Goal: Task Accomplishment & Management: Manage account settings

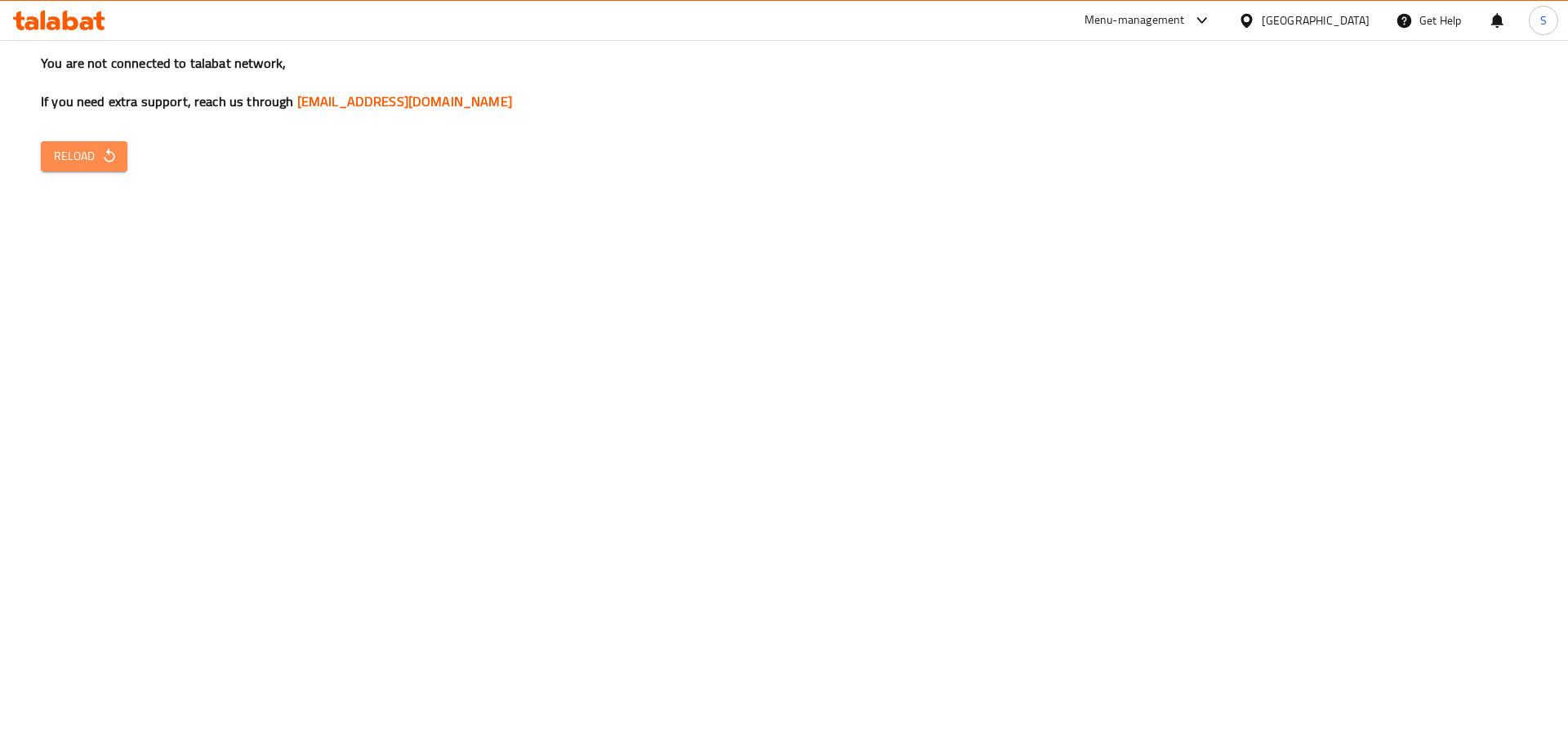
click at [109, 167] on button "Reload" at bounding box center [84, 156] width 86 height 30
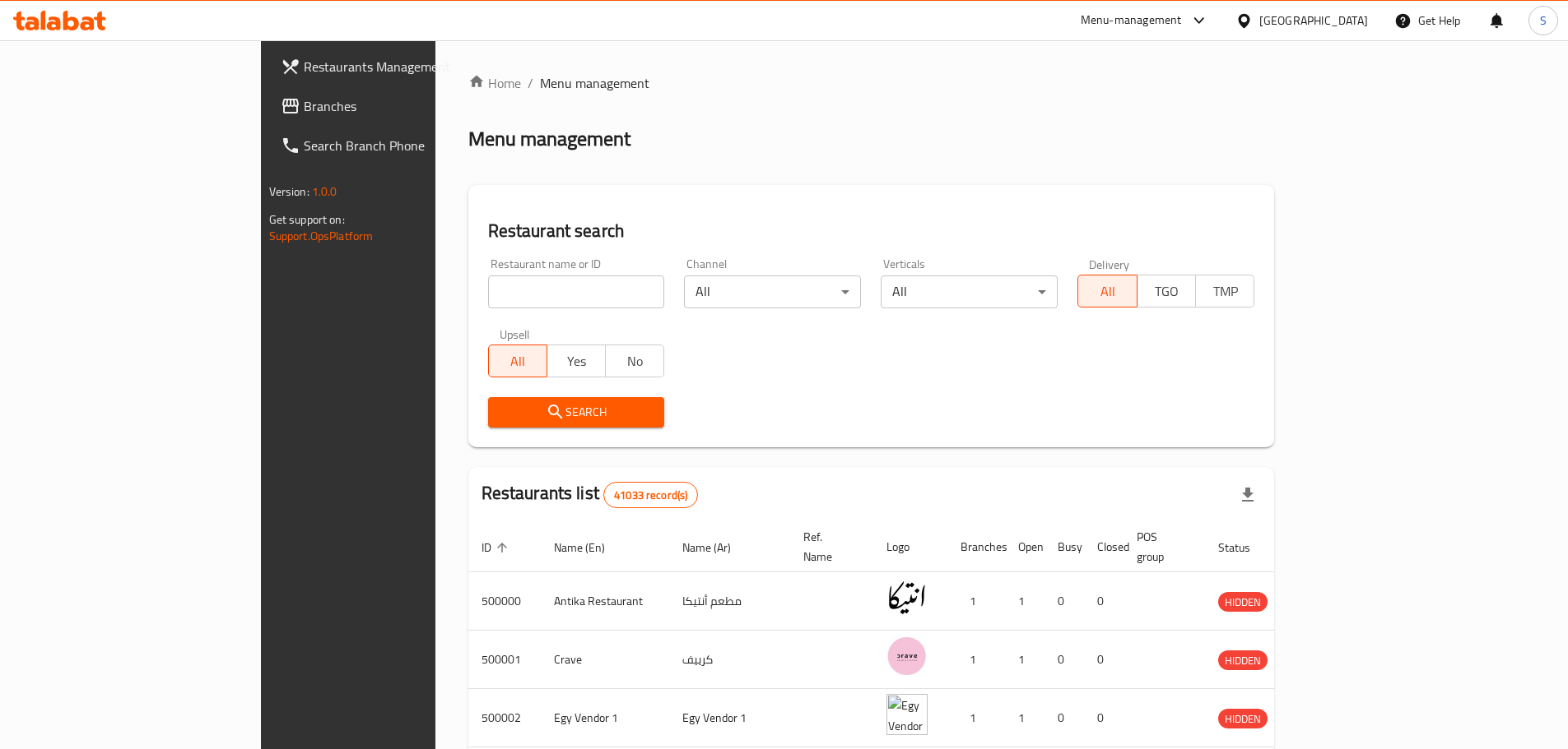
click at [488, 296] on input "search" at bounding box center [576, 291] width 177 height 33
paste input "625875"
type input "625875"
click button "Search" at bounding box center [576, 412] width 177 height 31
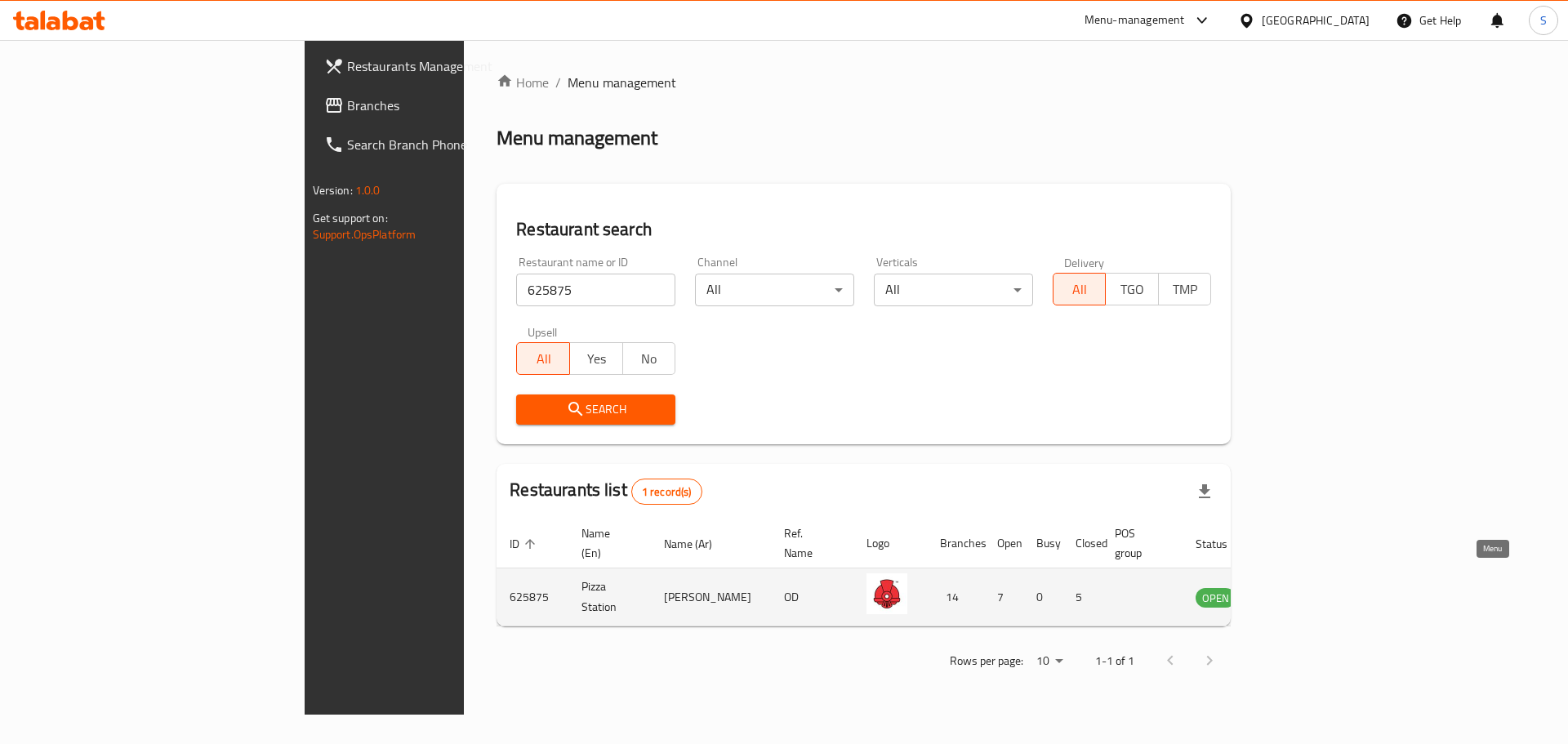
click at [1301, 587] on icon "enhanced table" at bounding box center [1291, 597] width 20 height 20
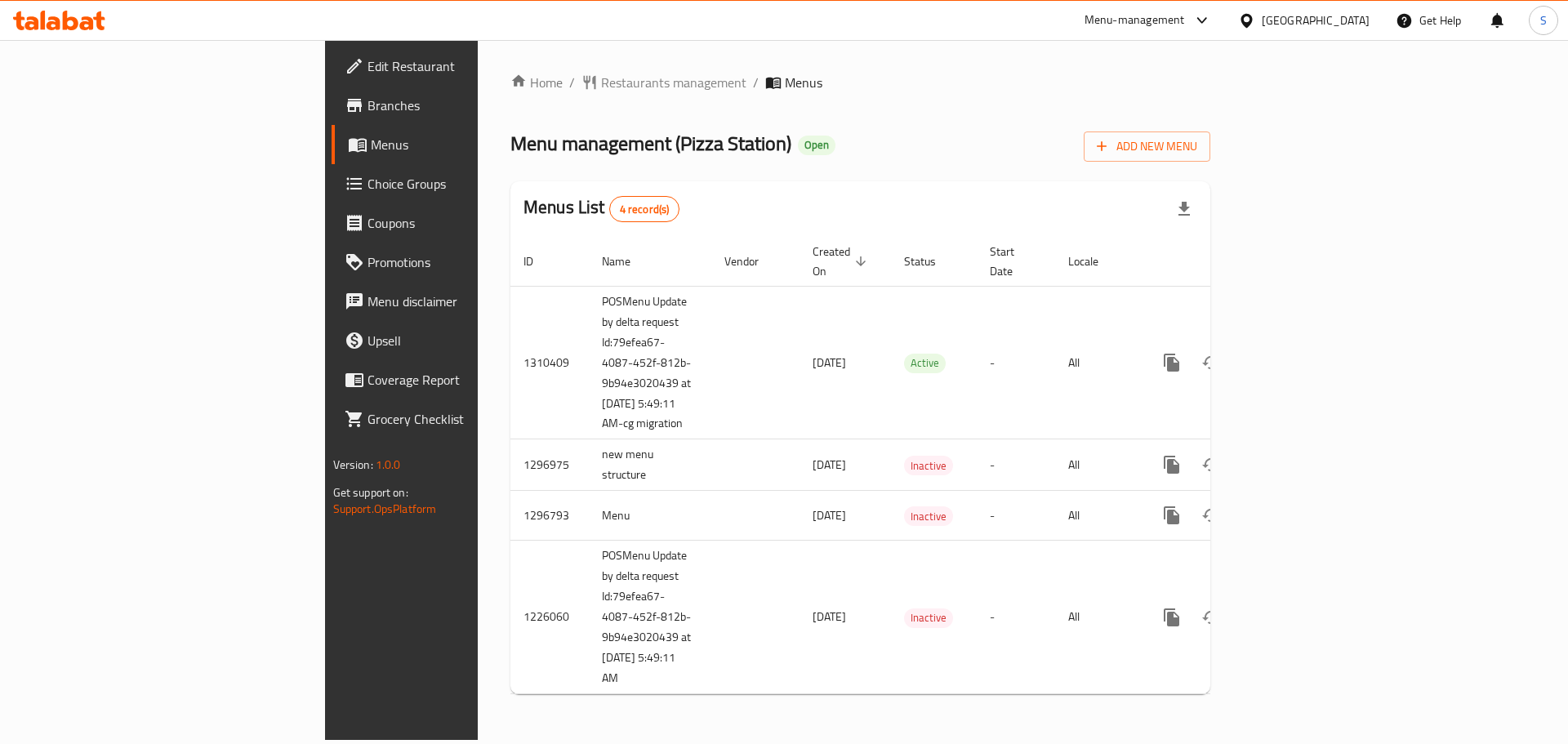
click at [368, 115] on span "Branches" at bounding box center [471, 105] width 207 height 20
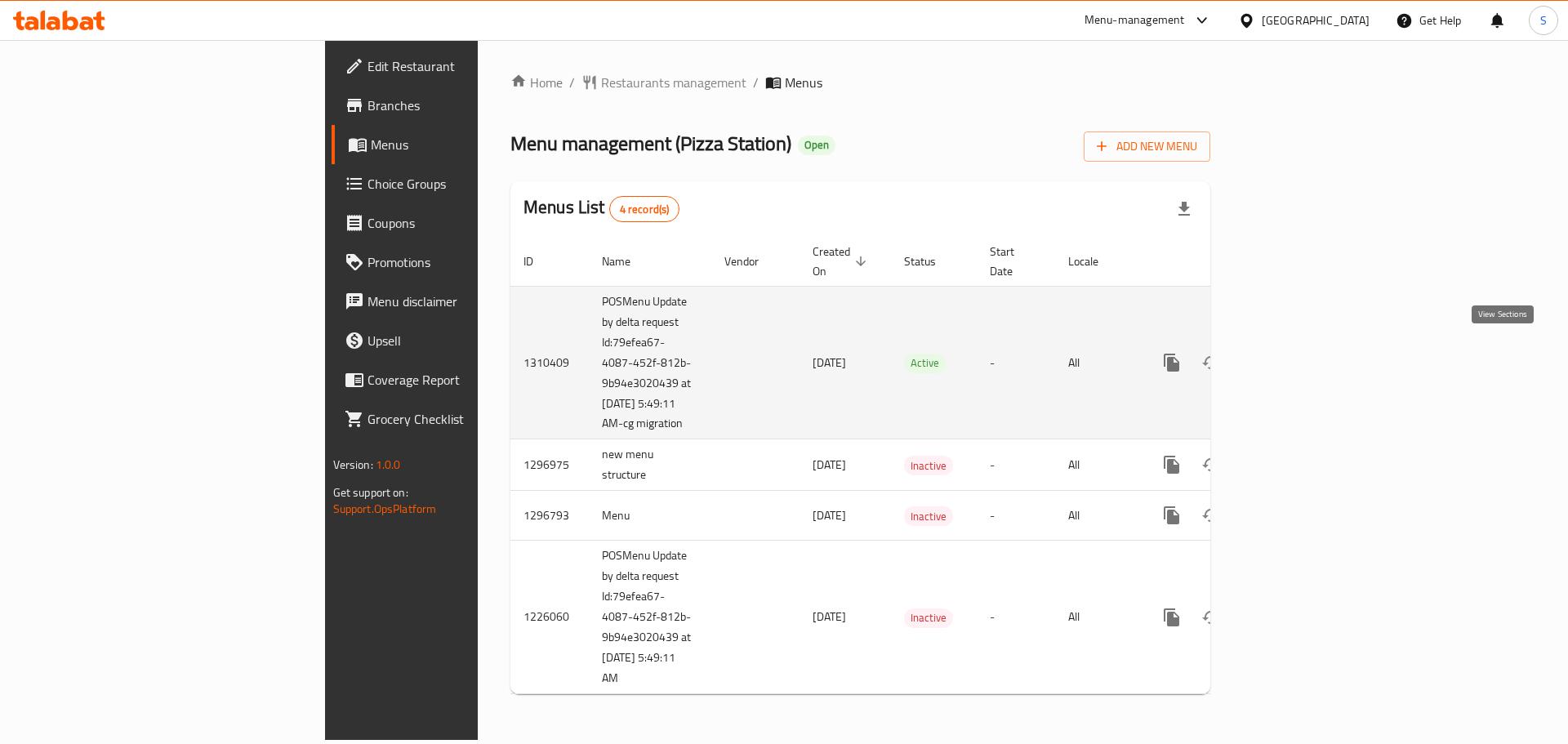
click at [1299, 358] on icon "enhanced table" at bounding box center [1289, 363] width 20 height 20
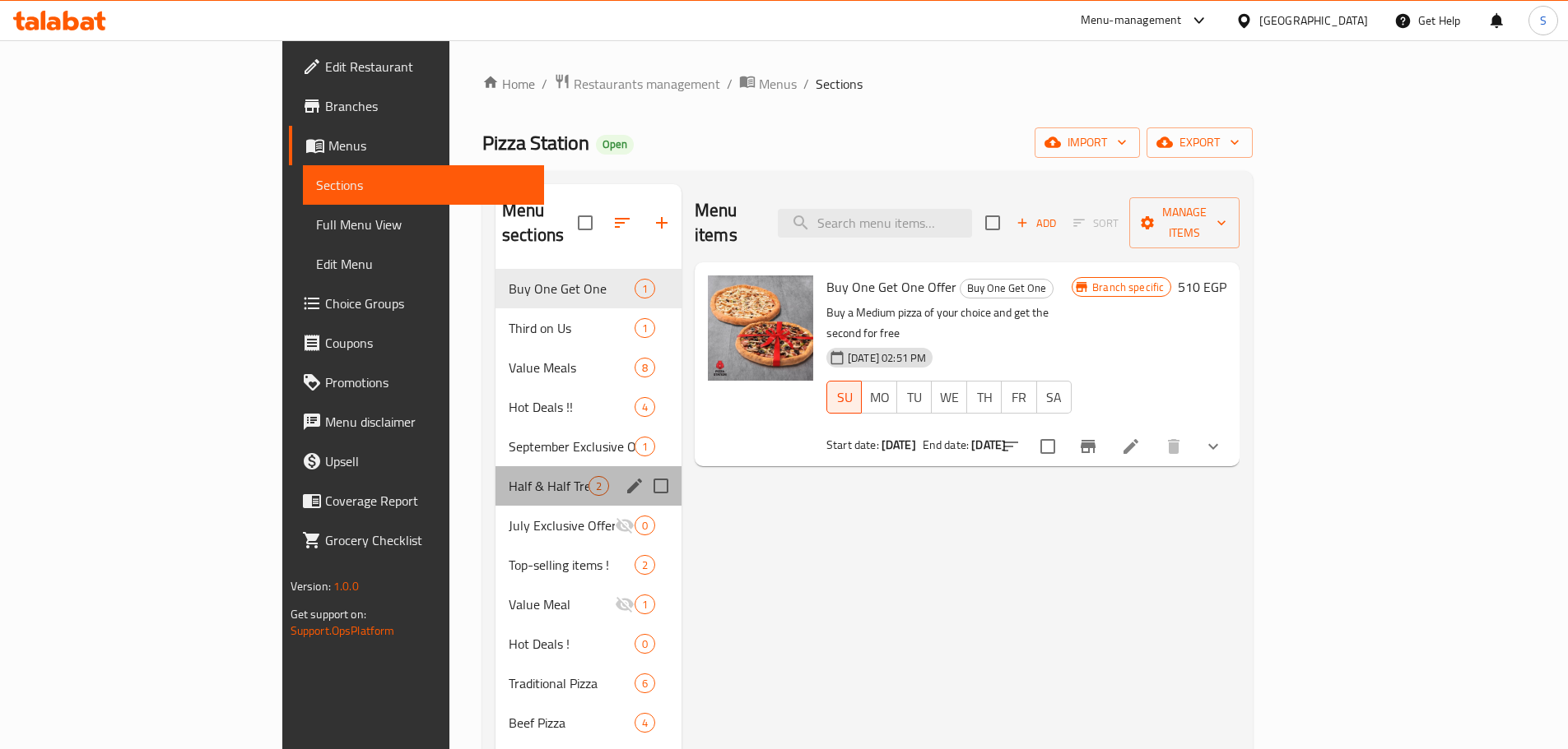
click at [495, 472] on div "Half & Half Treat 2" at bounding box center [588, 486] width 186 height 40
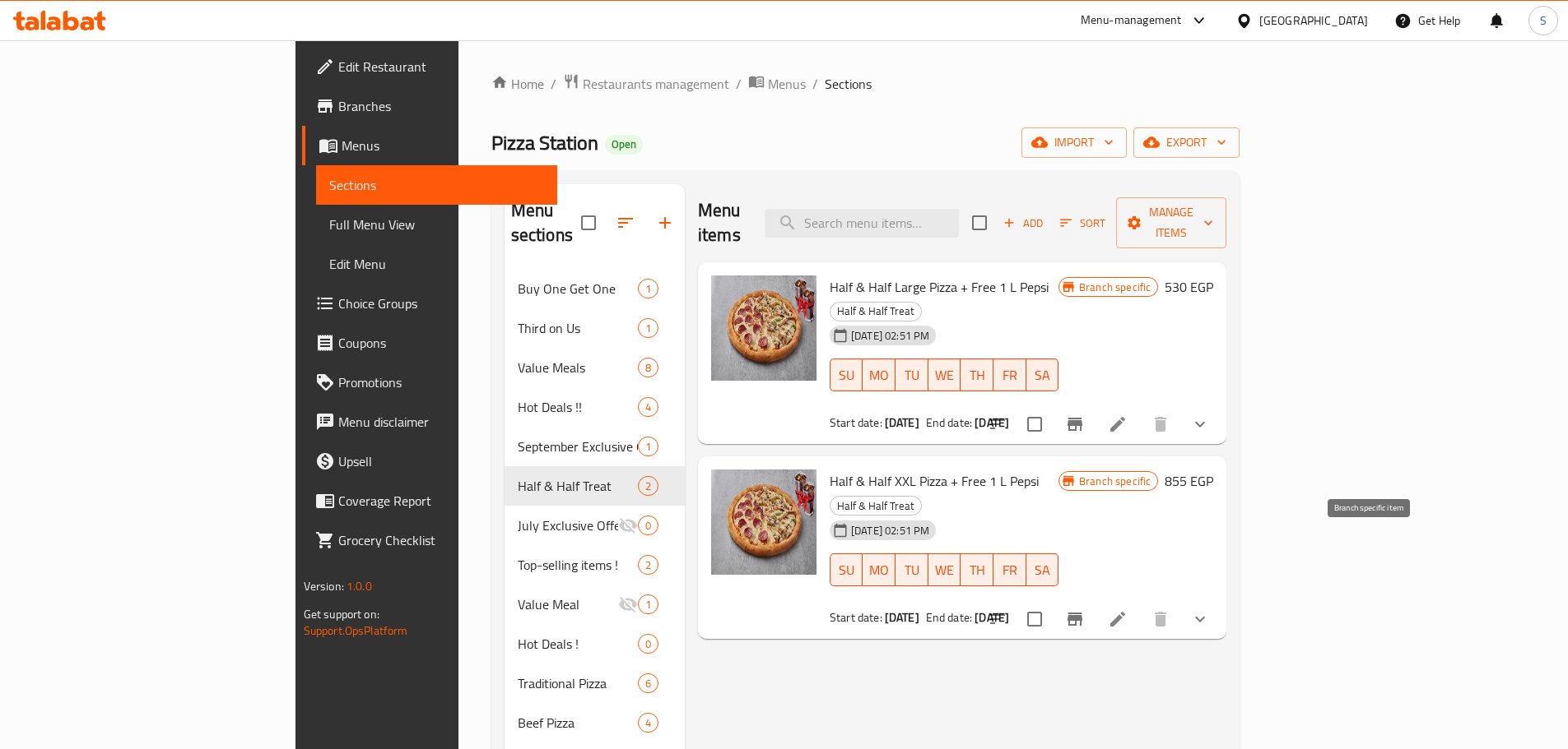
click at [1094, 600] on button "Branch-specific-item" at bounding box center [1075, 620] width 40 height 40
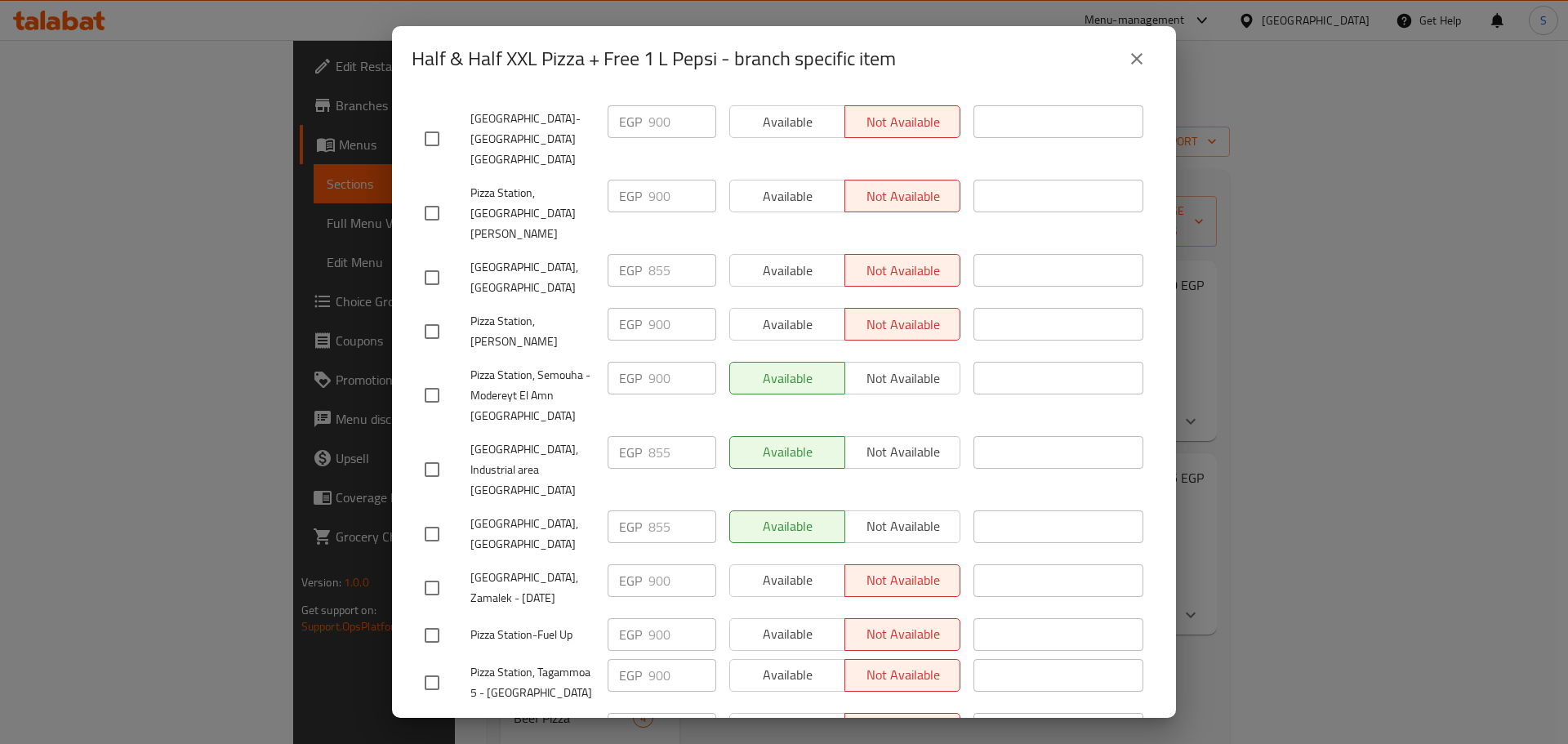
scroll to position [381, 0]
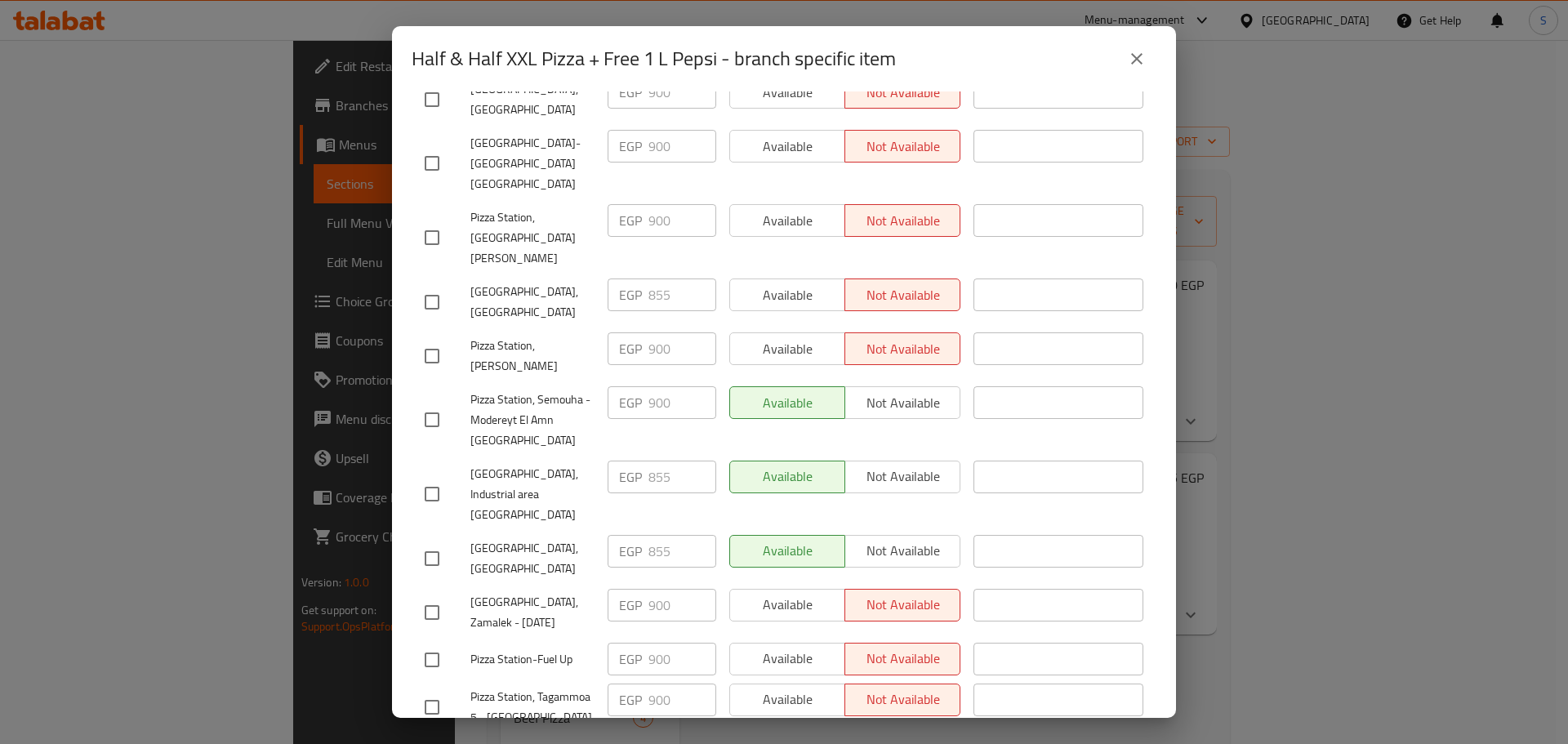
click at [889, 387] on div "Available Not available" at bounding box center [845, 402] width 232 height 32
click at [436, 402] on input "checkbox" at bounding box center [432, 419] width 34 height 34
click at [868, 392] on span "Not available" at bounding box center [903, 403] width 102 height 24
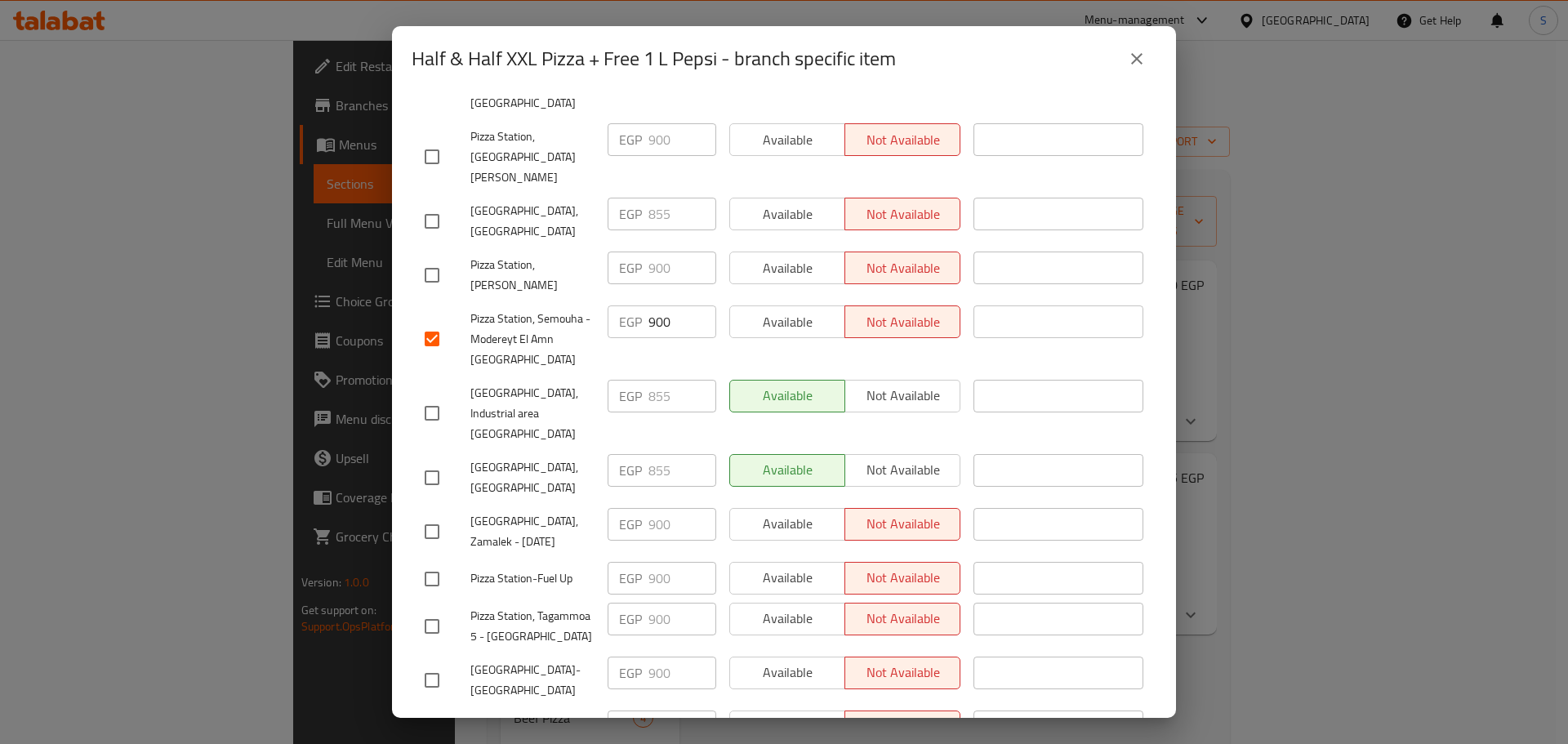
scroll to position [462, 0]
click at [777, 704] on div "Available Not available" at bounding box center [845, 734] width 244 height 61
click at [433, 321] on input "checkbox" at bounding box center [432, 338] width 34 height 34
click at [500, 308] on span "Pizza Station, Semouha - Modereyt El Amn El Gadeda" at bounding box center [532, 339] width 125 height 61
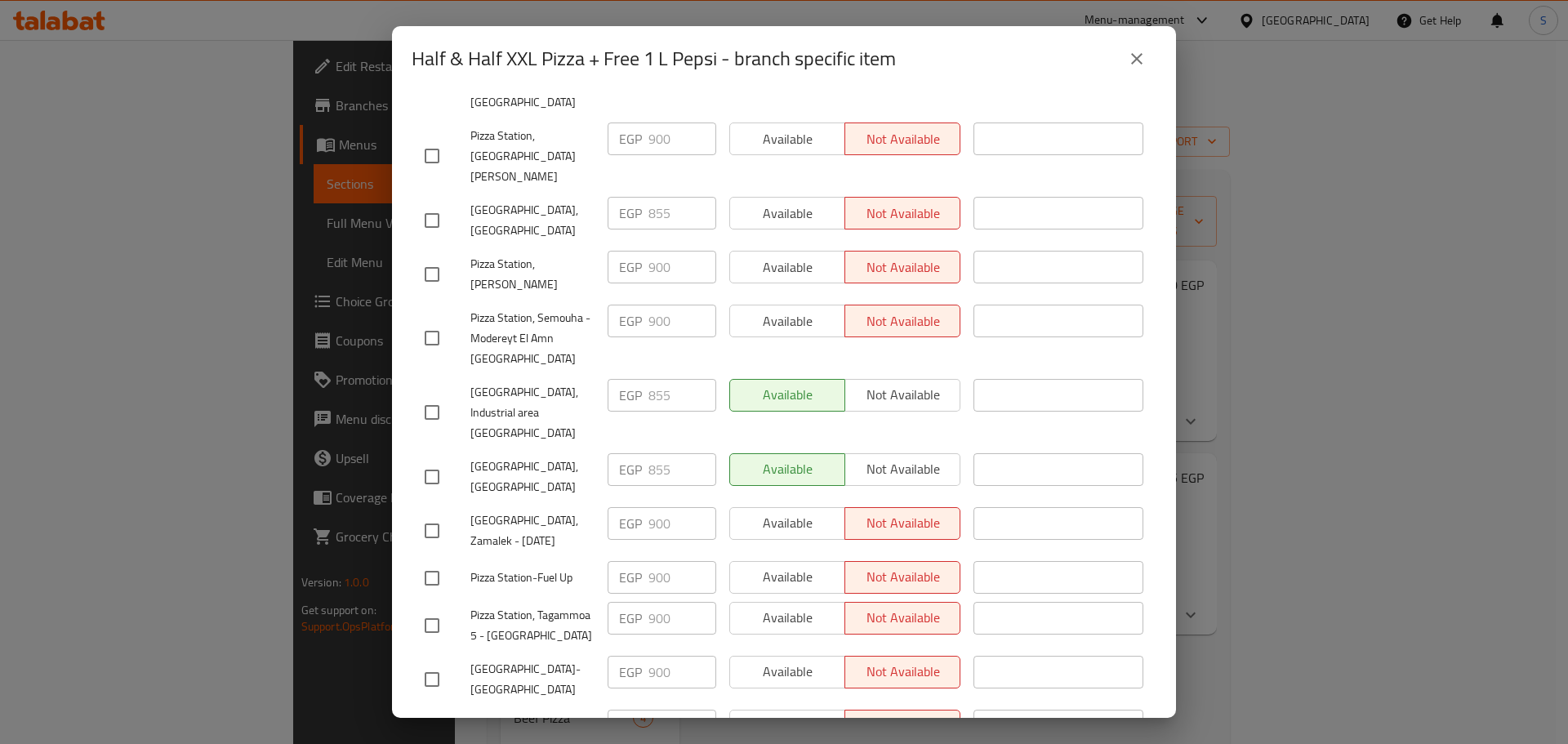
click at [500, 308] on span "Pizza Station, Semouha - Modereyt El Amn El Gadeda" at bounding box center [532, 339] width 125 height 61
click at [436, 321] on input "checkbox" at bounding box center [432, 338] width 34 height 34
checkbox input "true"
click at [755, 304] on button "Available" at bounding box center [787, 320] width 116 height 32
click at [783, 710] on div "Available Not available" at bounding box center [845, 725] width 232 height 32
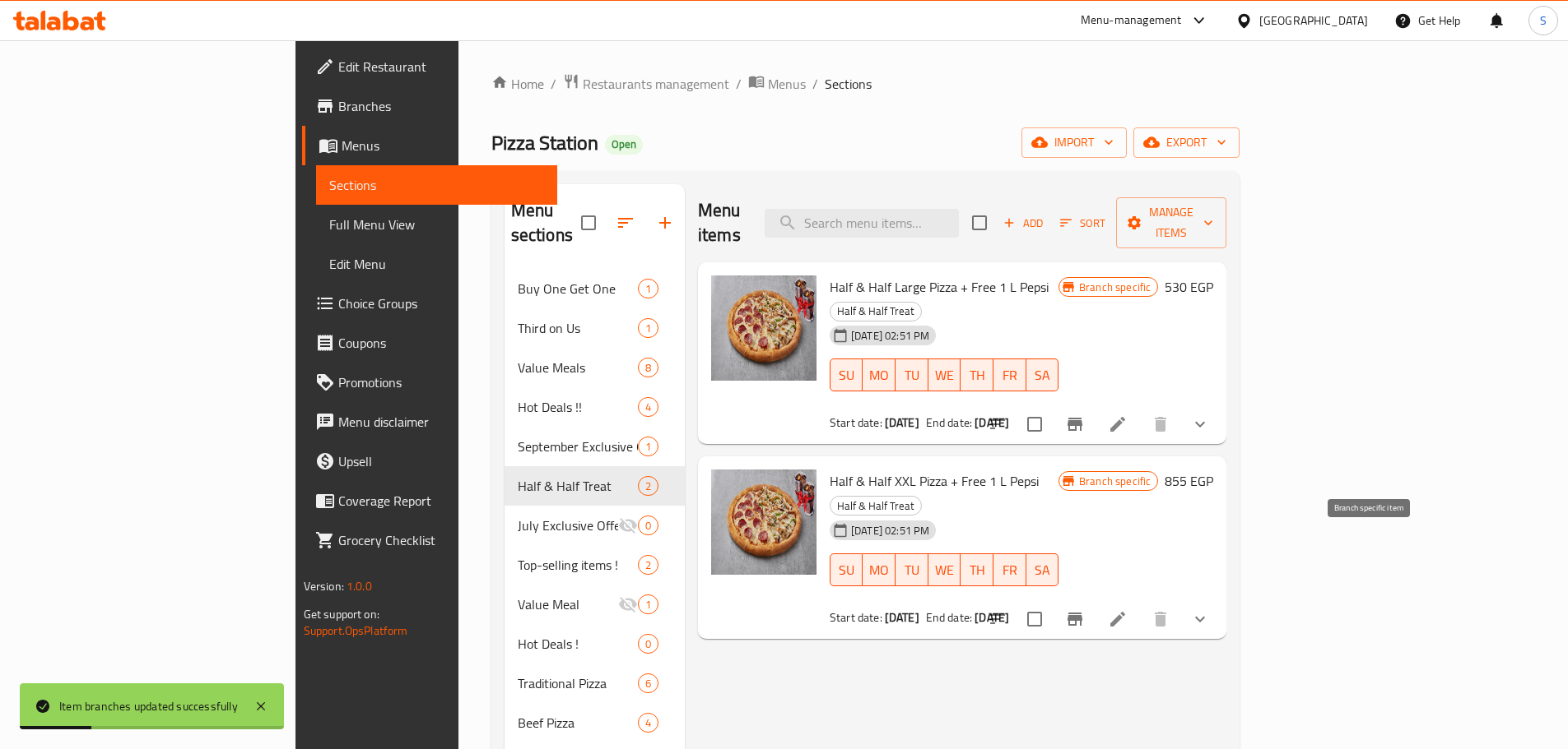
click at [1085, 610] on icon "Branch-specific-item" at bounding box center [1075, 620] width 20 height 20
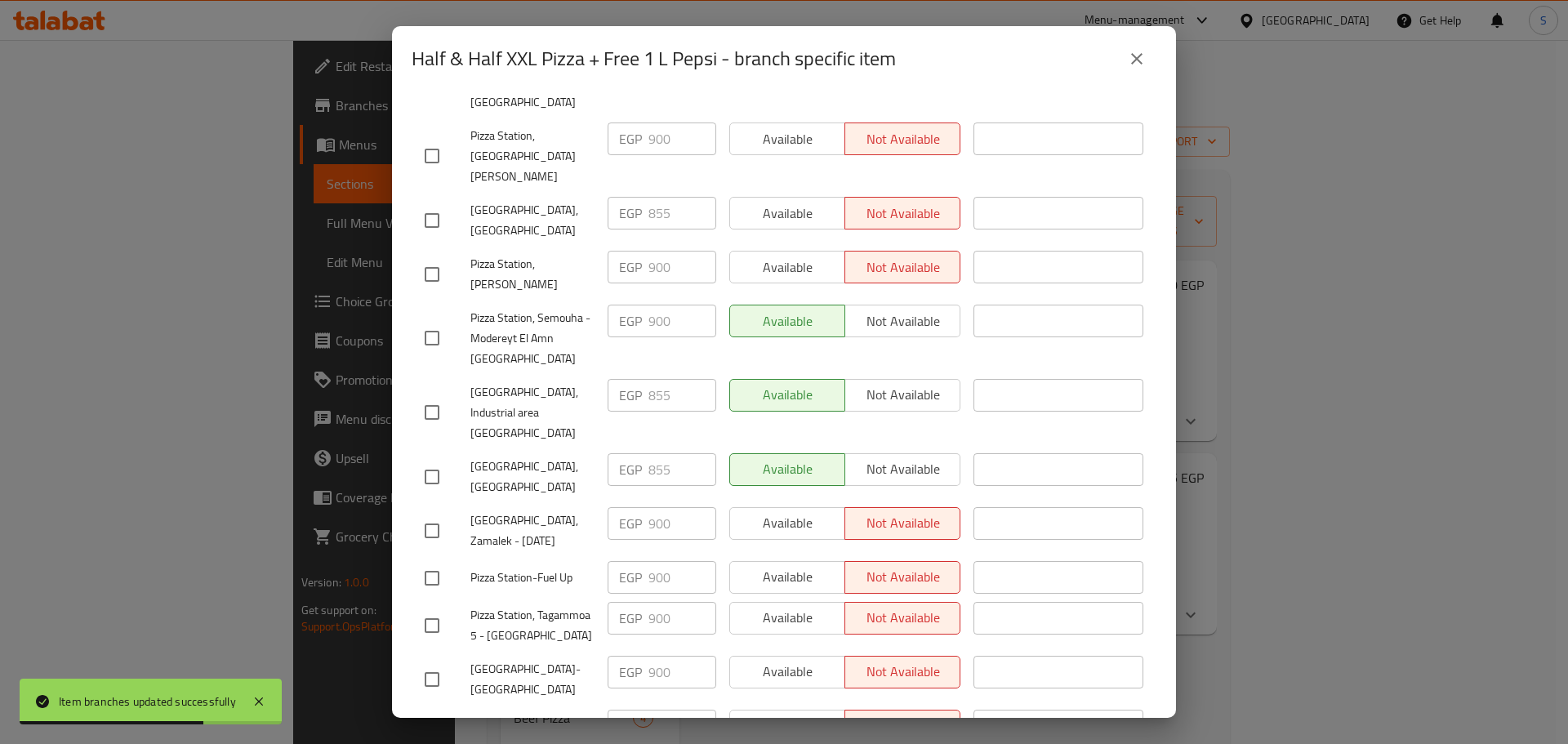
click at [485, 308] on span "Pizza Station, Semouha - Modereyt El Amn El Gadeda" at bounding box center [532, 339] width 125 height 61
click at [488, 308] on span "Pizza Station, Semouha - Modereyt El Amn El Gadeda" at bounding box center [532, 339] width 125 height 61
click at [503, 308] on span "Pizza Station, Semouha - Modereyt El Amn El Gadeda" at bounding box center [532, 339] width 125 height 61
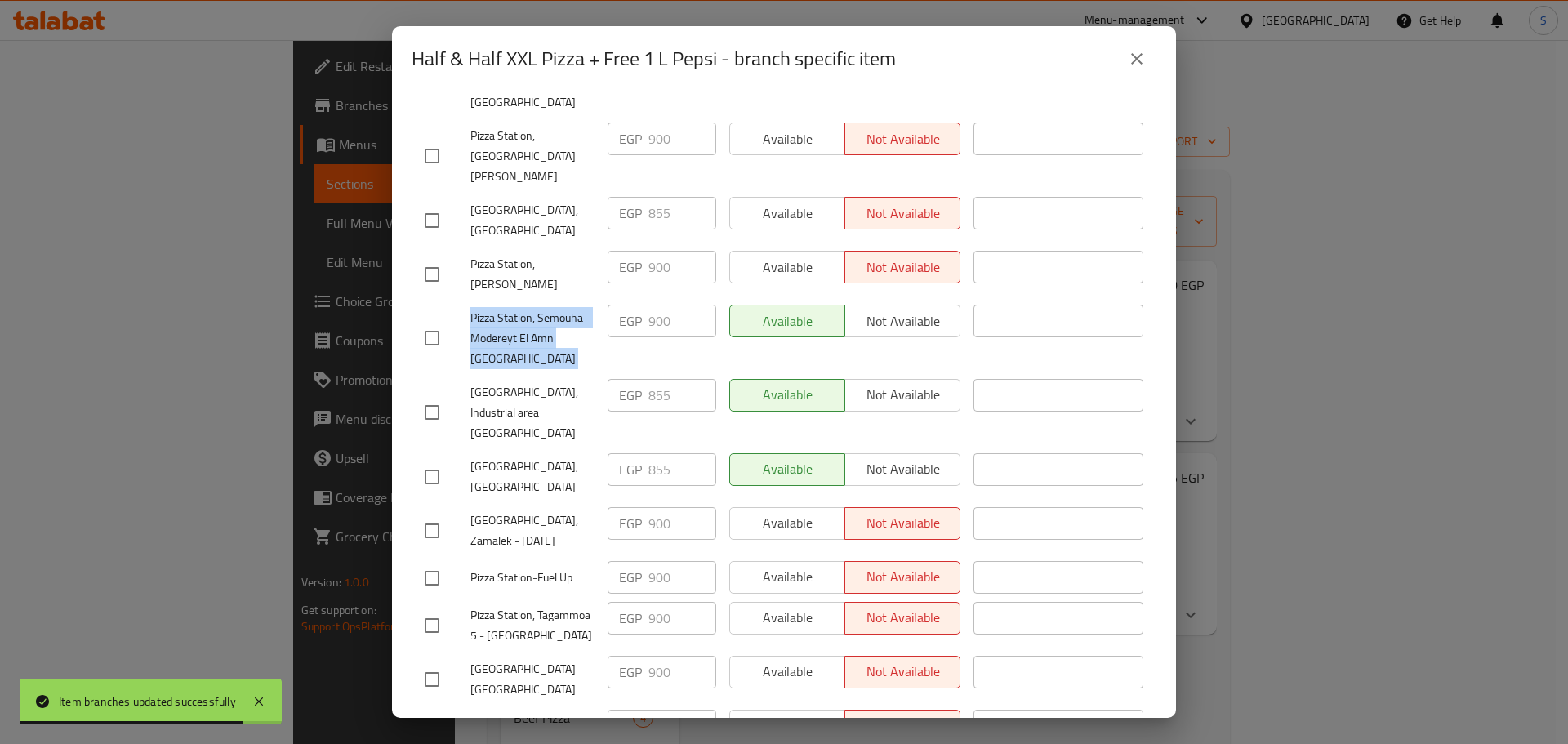
click at [503, 308] on span "Pizza Station, Semouha - Modereyt El Amn El Gadeda" at bounding box center [532, 339] width 125 height 61
copy span "Pizza Station, Semouha - Modereyt El Amn El Gadeda"
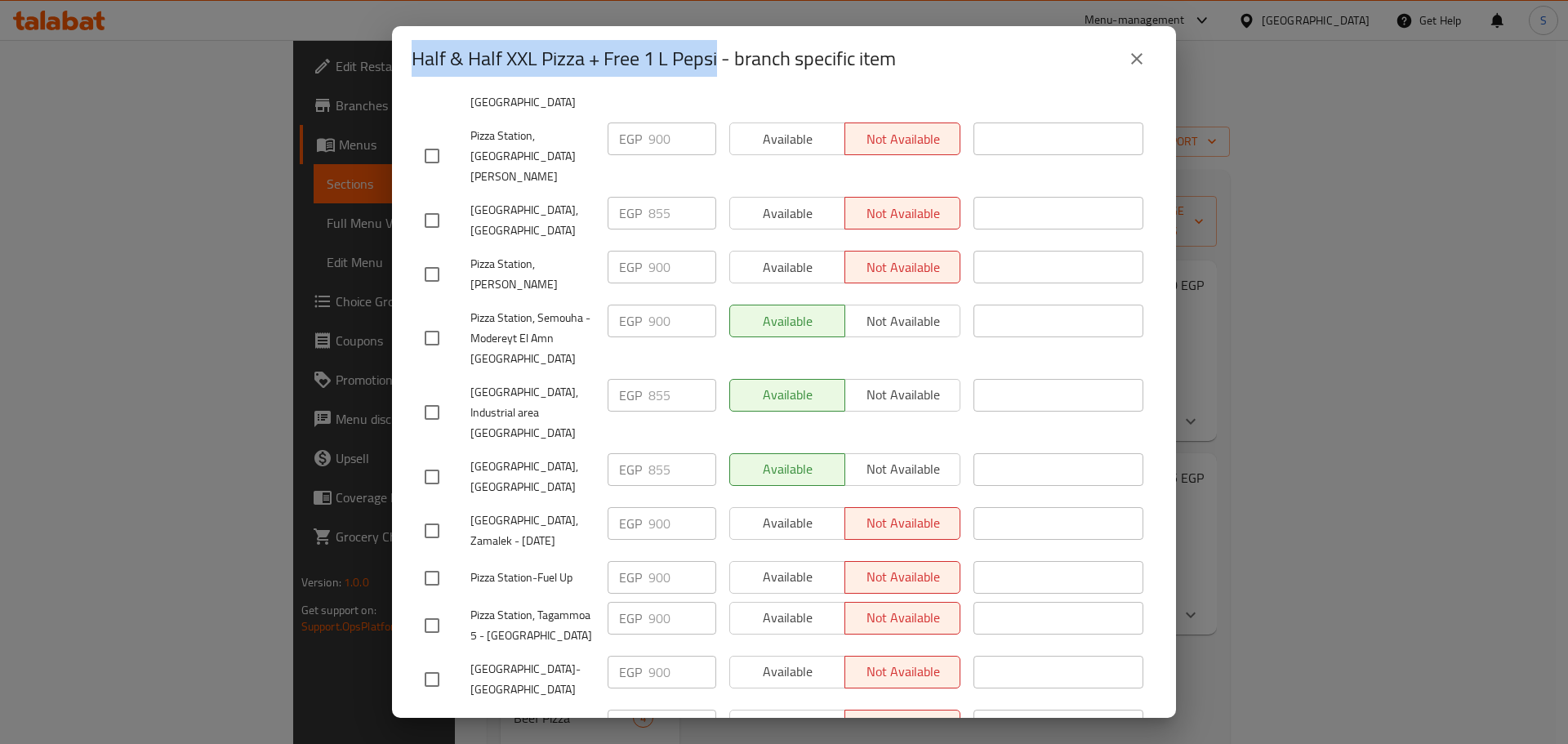
drag, startPoint x: 720, startPoint y: 61, endPoint x: 367, endPoint y: 78, distance: 353.4
click at [367, 78] on div "Half & Half XXL Pizza + Free 1 L Pepsi - branch specific item Half & Half XXL P…" at bounding box center [784, 372] width 1568 height 744
copy h2 "Half & Half XXL Pizza + Free 1 L Pepsi"
click at [437, 321] on input "checkbox" at bounding box center [432, 338] width 34 height 34
checkbox input "true"
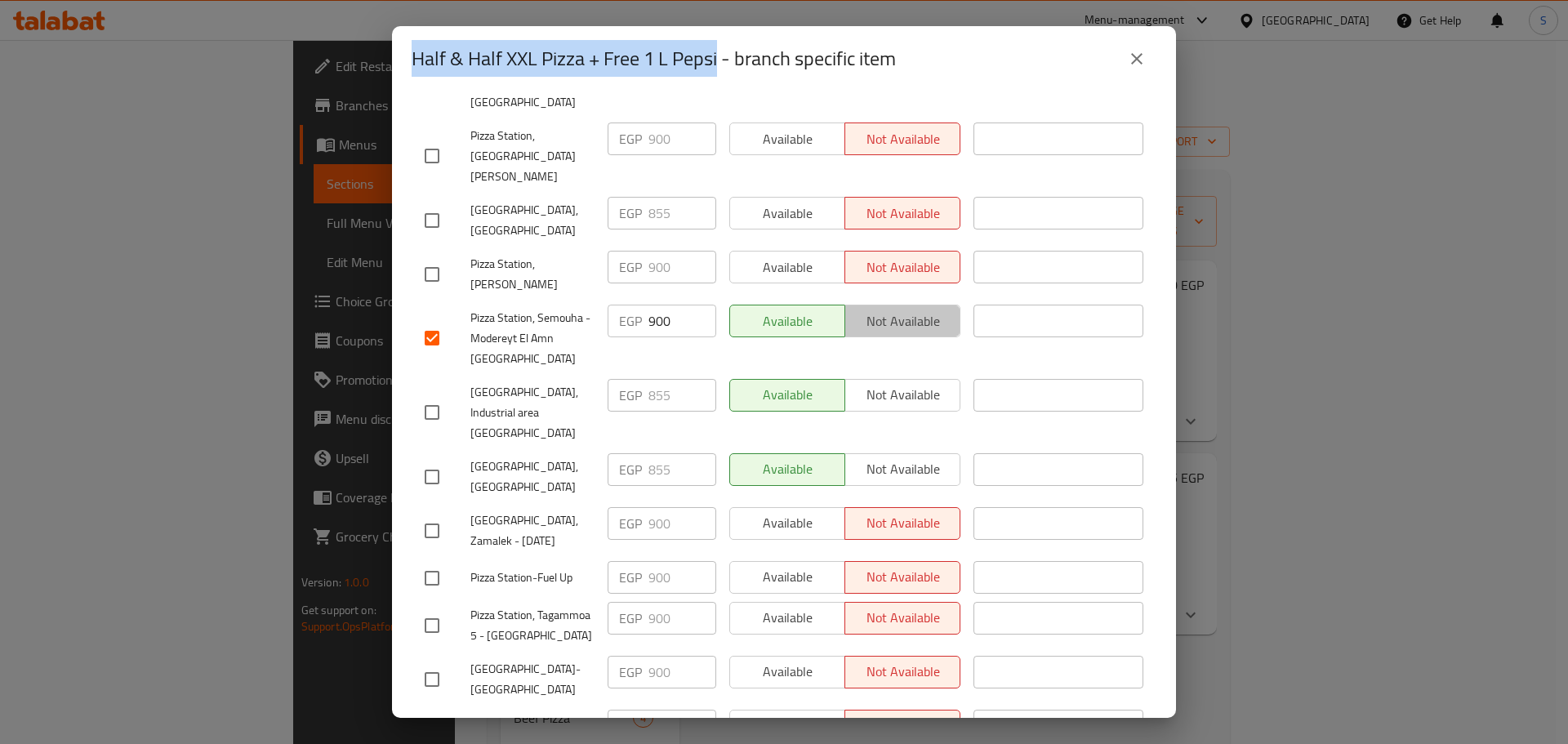
click at [894, 309] on span "Not available" at bounding box center [903, 321] width 102 height 24
